Goal: Task Accomplishment & Management: Manage account settings

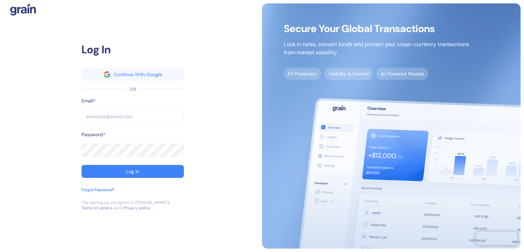
click at [106, 114] on input "text" at bounding box center [133, 116] width 102 height 13
type input "[PERSON_NAME][EMAIL_ADDRESS][DOMAIN_NAME]"
click at [117, 171] on button "Log In" at bounding box center [133, 171] width 102 height 13
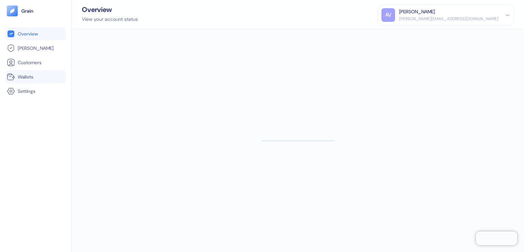
click at [14, 76] on icon at bounding box center [11, 77] width 8 height 8
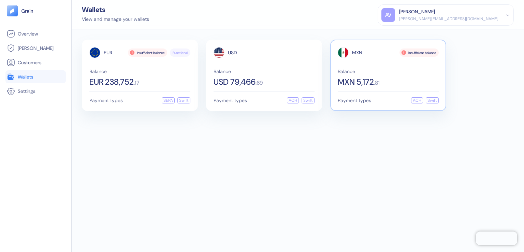
click at [350, 80] on span "MXN 5,172" at bounding box center [356, 82] width 36 height 8
